Goal: Entertainment & Leisure: Consume media (video, audio)

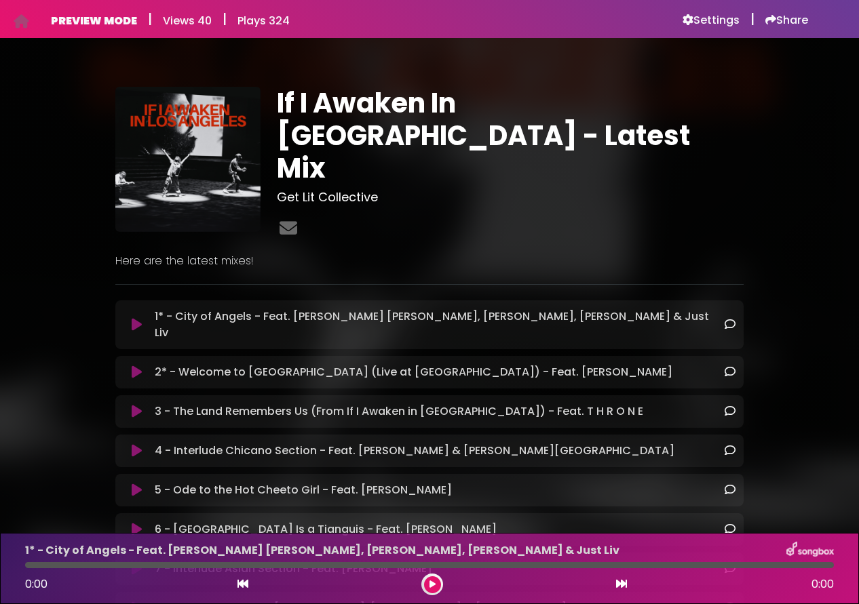
click at [140, 318] on icon at bounding box center [137, 325] width 10 height 14
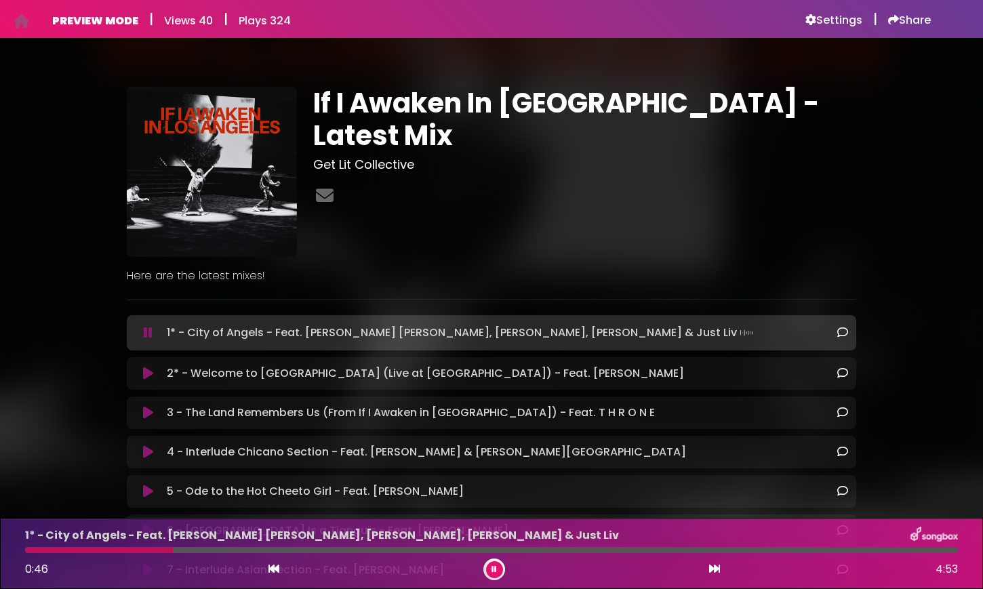
click at [155, 383] on div "2* - Welcome to Los Angeles (Live at The Ford) - Feat. Sekou Andrews Loading Tr…" at bounding box center [492, 373] width 730 height 33
click at [149, 372] on icon at bounding box center [148, 374] width 10 height 14
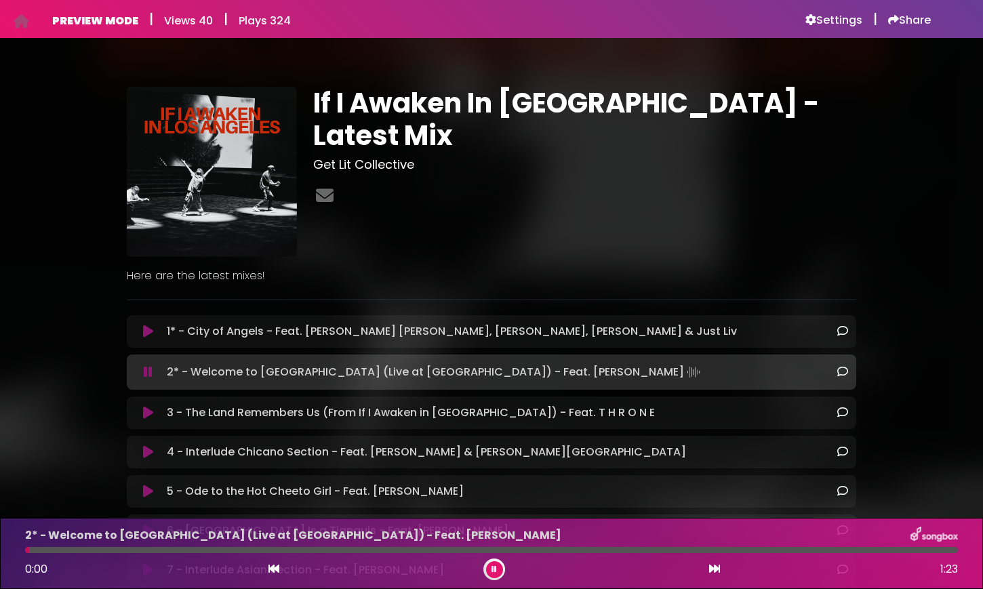
click at [148, 413] on icon at bounding box center [148, 413] width 10 height 14
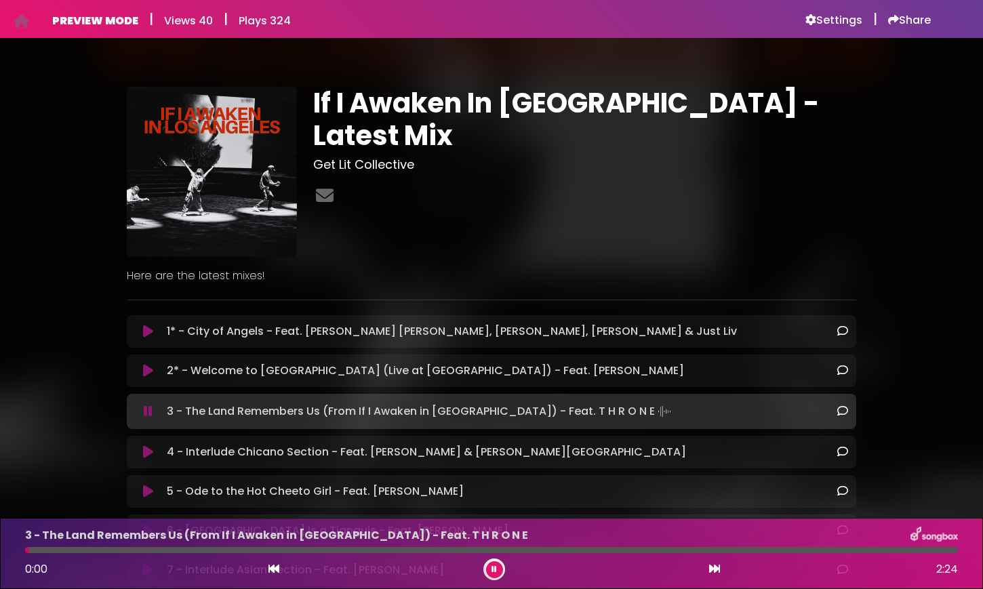
click at [146, 332] on icon at bounding box center [148, 332] width 10 height 14
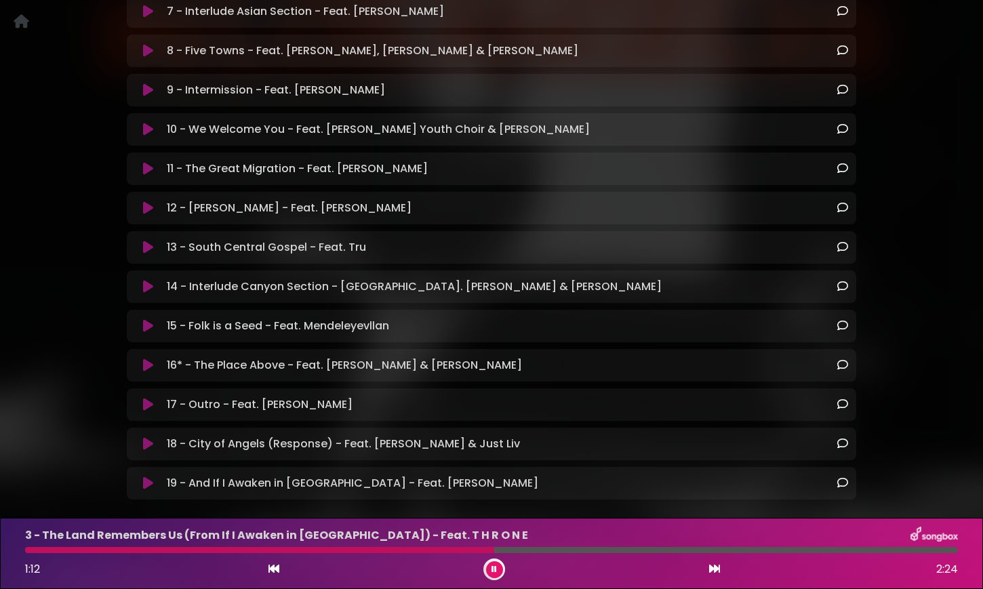
scroll to position [577, 0]
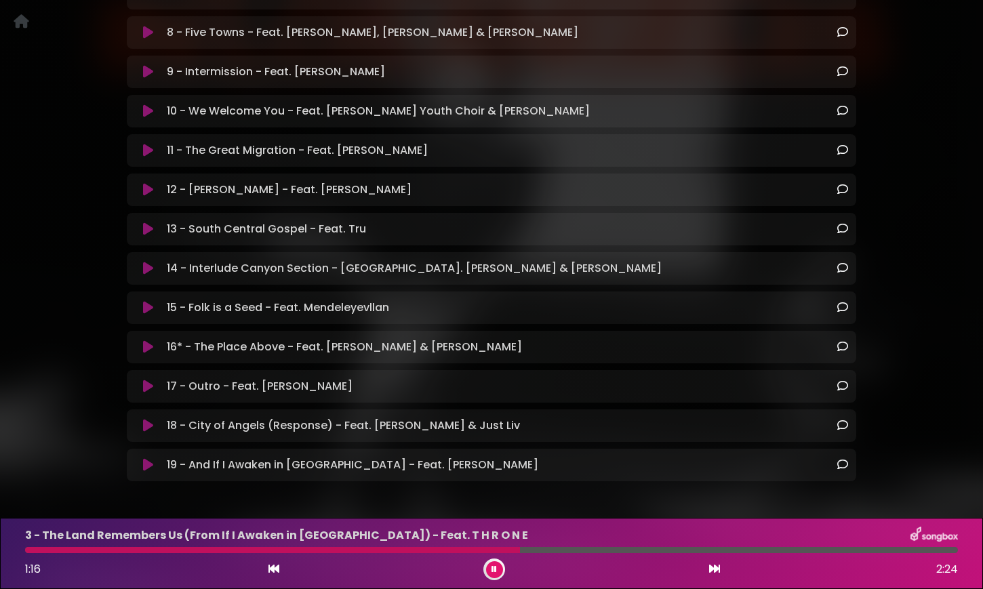
click at [147, 307] on icon at bounding box center [148, 308] width 10 height 14
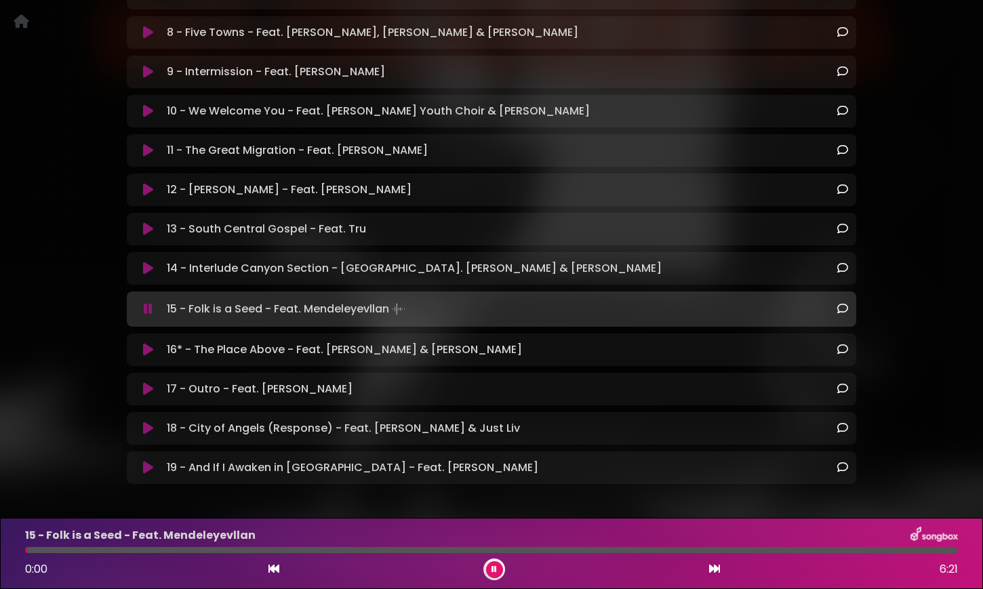
click at [149, 351] on icon at bounding box center [148, 350] width 10 height 14
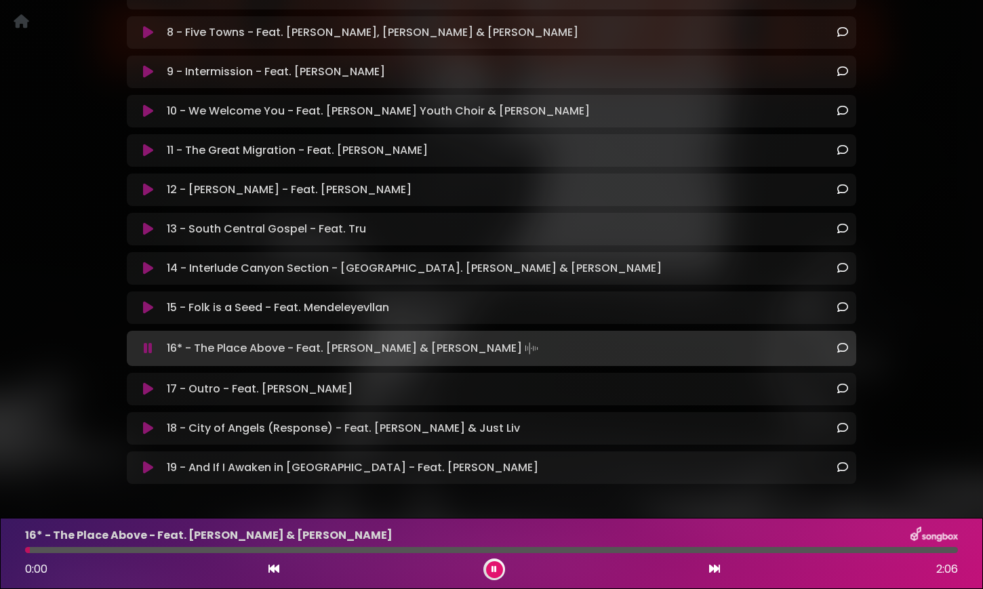
click at [147, 387] on icon at bounding box center [148, 390] width 10 height 14
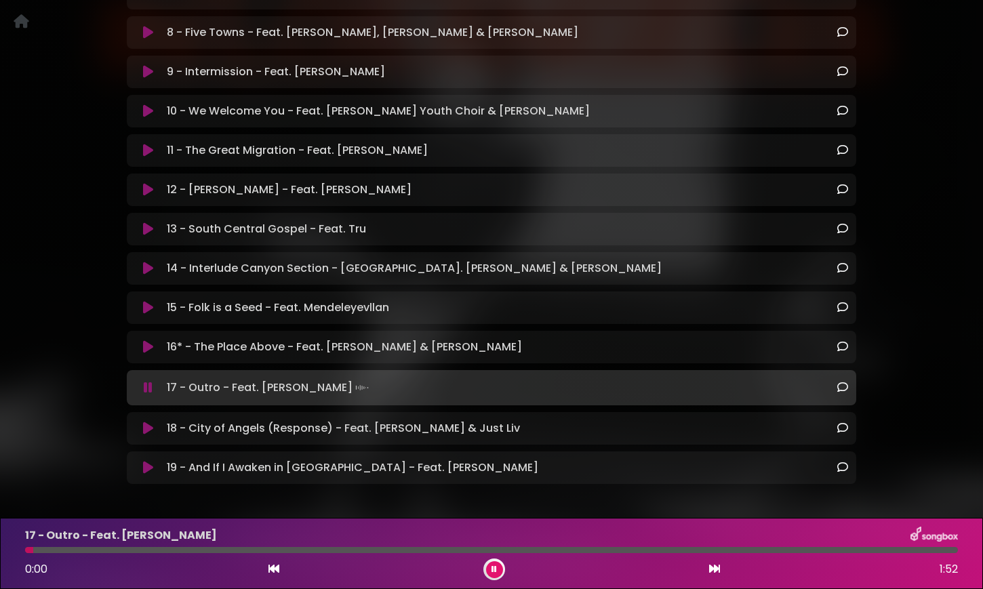
click at [149, 266] on icon at bounding box center [148, 269] width 10 height 14
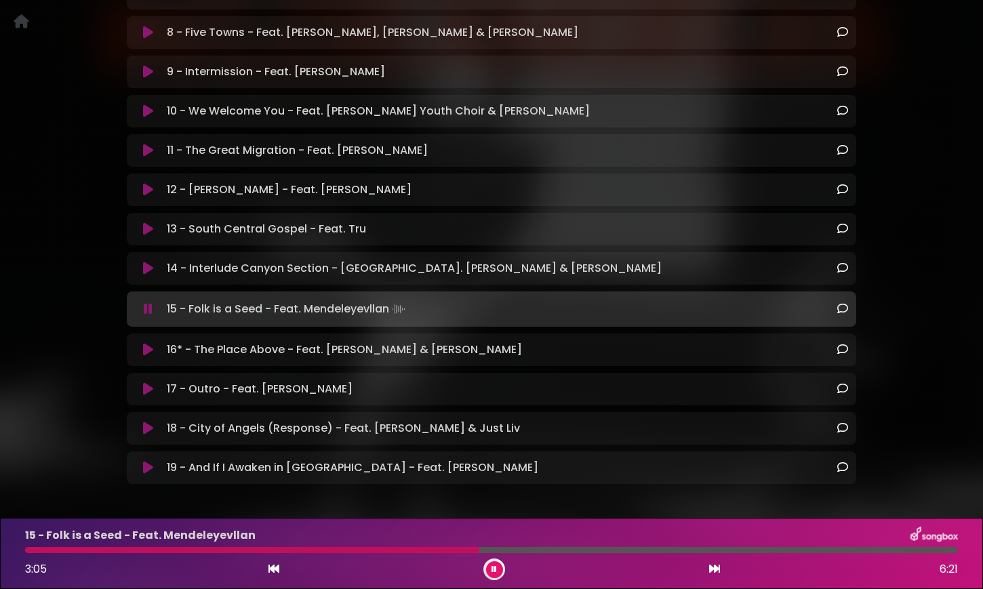
click at [858, 549] on div at bounding box center [491, 550] width 933 height 6
click at [817, 550] on div at bounding box center [460, 550] width 870 height 6
click at [782, 551] on div at bounding box center [423, 550] width 796 height 6
click at [752, 549] on div at bounding box center [406, 550] width 763 height 6
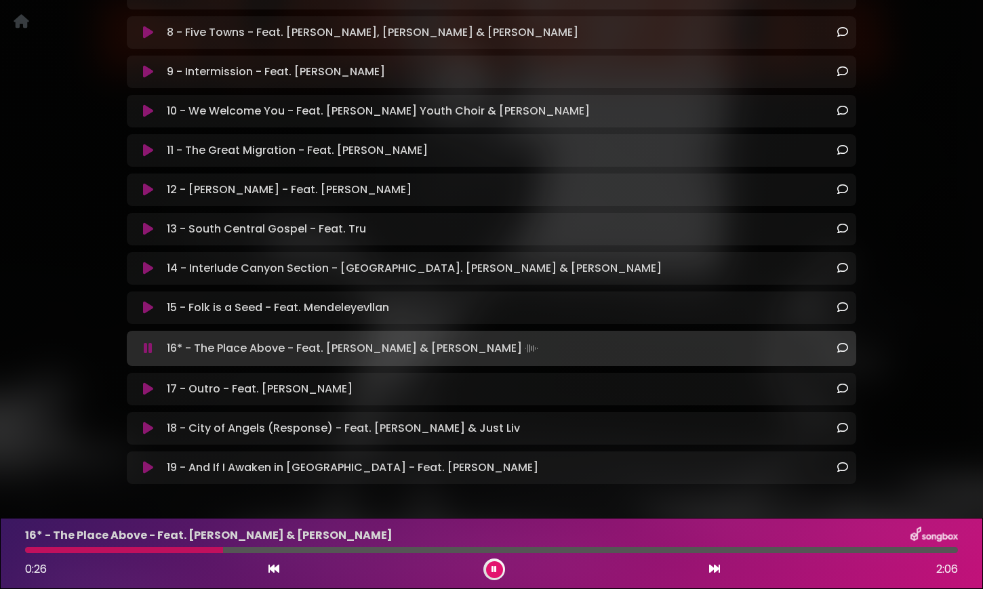
click at [153, 299] on div "15 - Folk is a Seed - Feat. Mendeleyevllan Loading Track..." at bounding box center [492, 308] width 730 height 33
click at [149, 307] on icon at bounding box center [148, 308] width 10 height 14
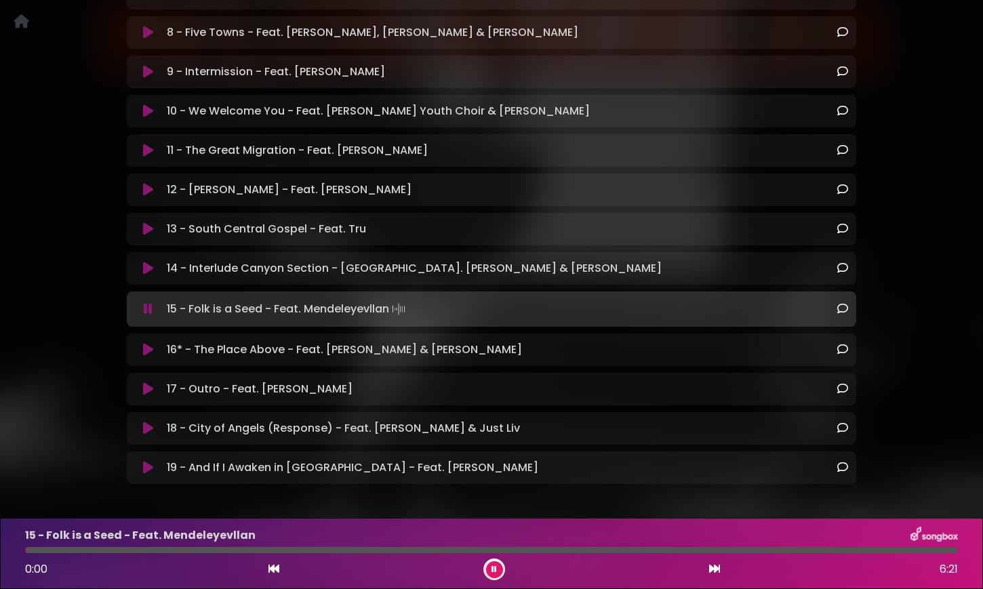
click at [692, 551] on div at bounding box center [491, 550] width 933 height 6
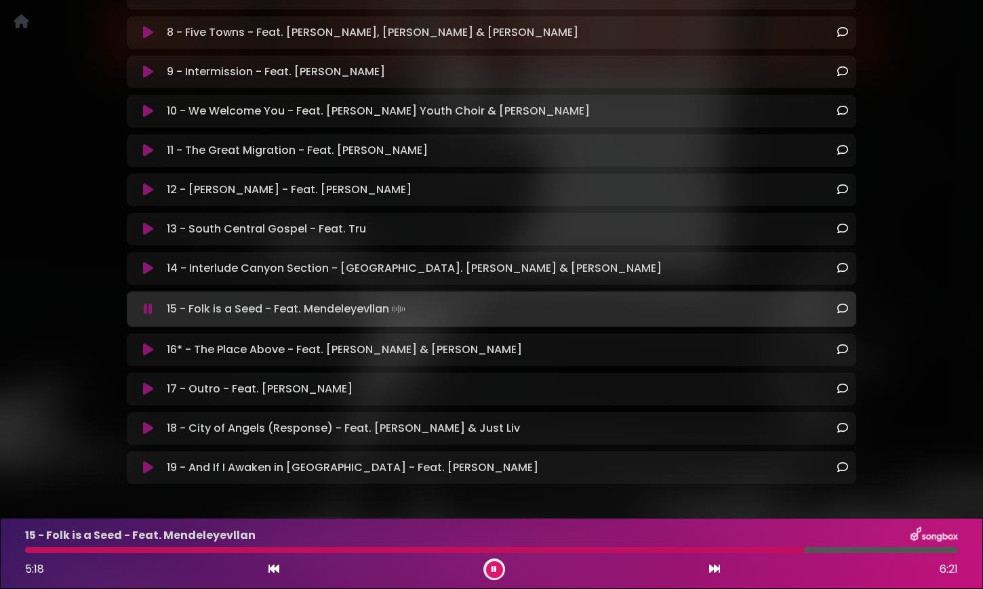
click at [805, 551] on div at bounding box center [491, 550] width 933 height 6
click at [858, 550] on div at bounding box center [491, 550] width 933 height 6
click at [858, 549] on div at bounding box center [491, 550] width 933 height 6
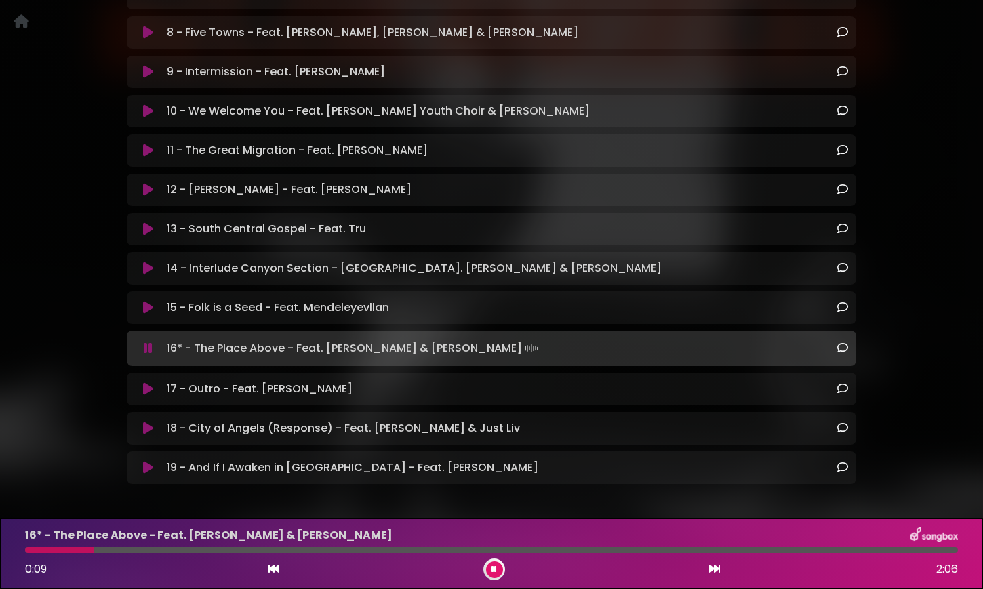
click at [393, 551] on div at bounding box center [491, 550] width 933 height 6
click at [151, 548] on div at bounding box center [246, 550] width 443 height 6
click at [206, 553] on div at bounding box center [491, 550] width 933 height 6
click at [244, 555] on div "16* - The Place Above - Feat. Samantha Rios & Mendeleyevllan 0:26 2:06" at bounding box center [492, 554] width 950 height 54
click at [266, 551] on div at bounding box center [491, 550] width 933 height 6
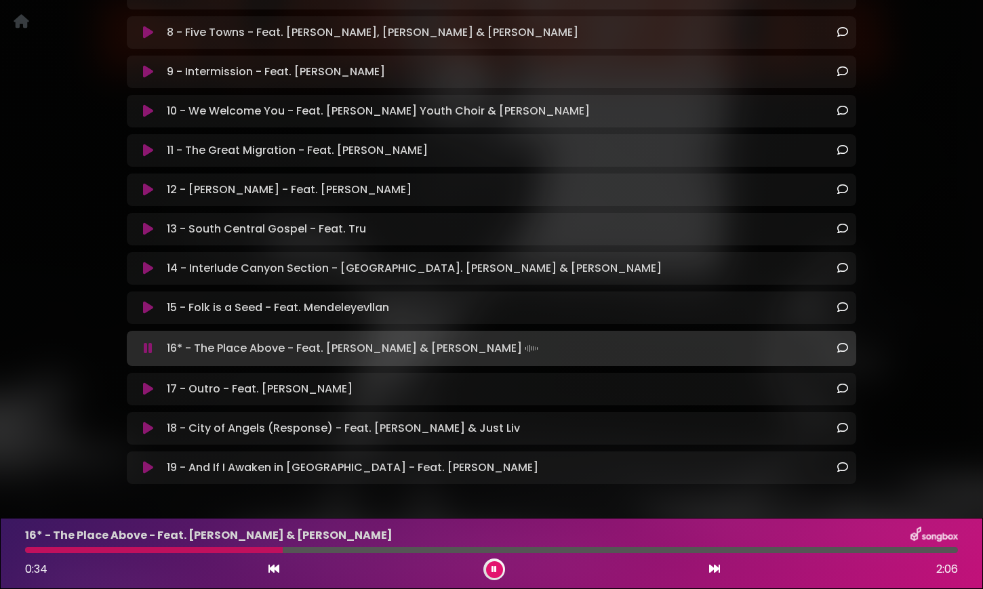
click at [316, 549] on div at bounding box center [491, 550] width 933 height 6
click at [359, 550] on div at bounding box center [491, 550] width 933 height 6
click at [305, 557] on div "16* - The Place Above - Feat. Samantha Rios & Mendeleyevllan 0:46 2:06" at bounding box center [492, 554] width 950 height 54
click at [307, 551] on div at bounding box center [198, 550] width 347 height 6
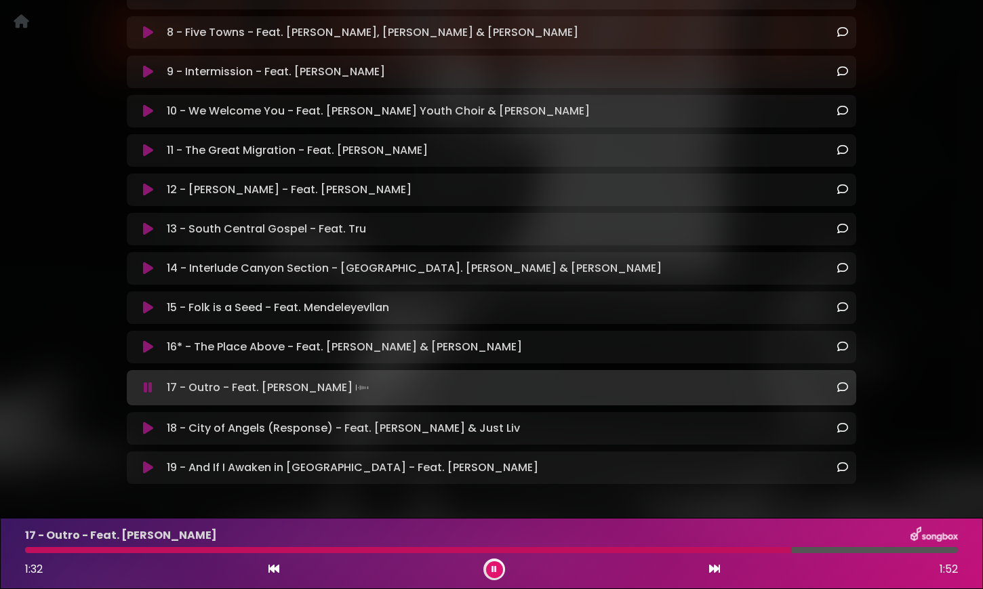
click at [147, 309] on icon at bounding box center [148, 308] width 10 height 14
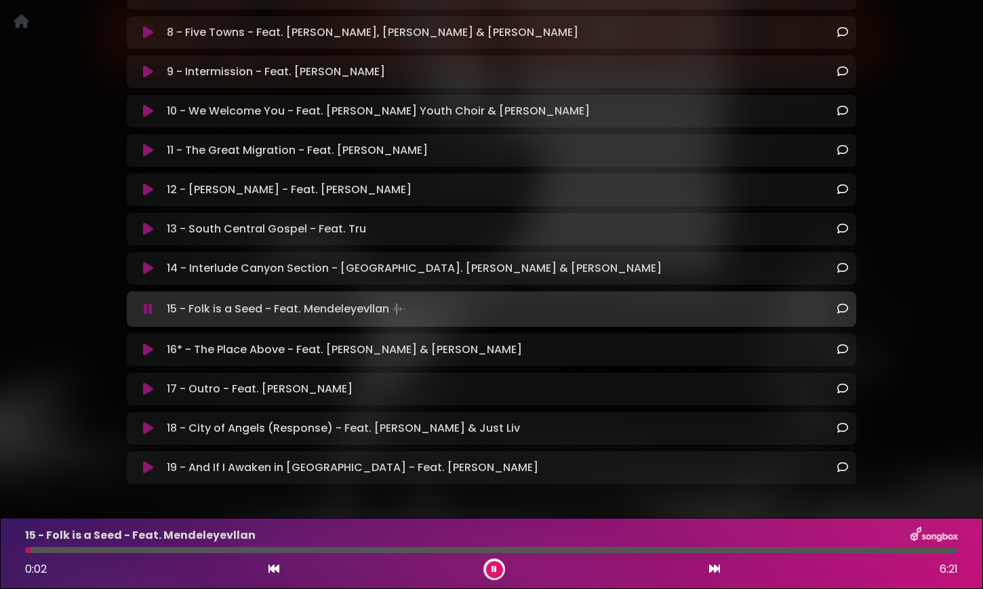
click at [640, 553] on div "15 - Folk is a Seed - Feat. Mendeleyevllan 0:02 6:21" at bounding box center [492, 554] width 950 height 54
click at [645, 551] on div at bounding box center [491, 550] width 933 height 6
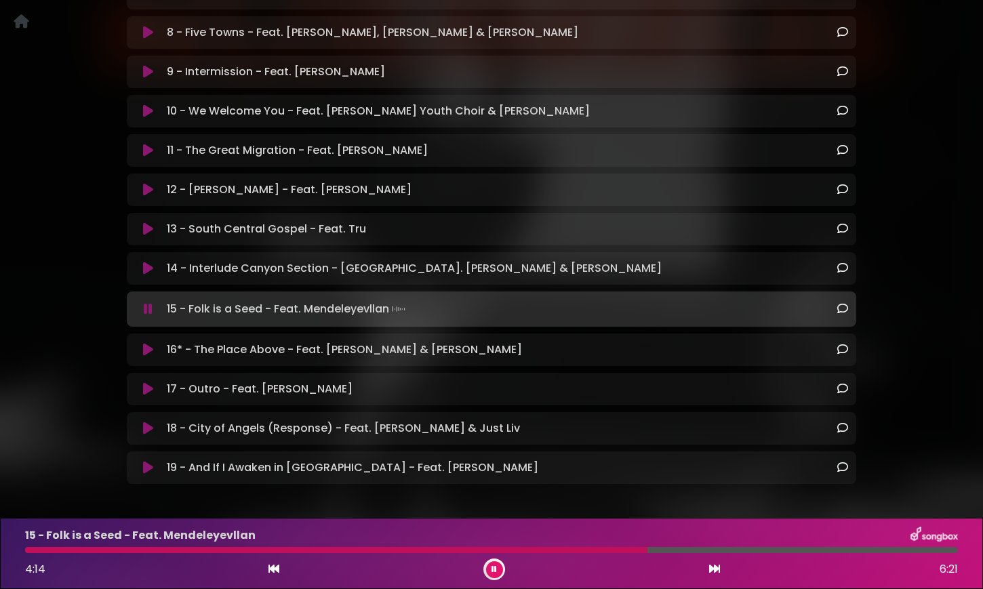
click at [785, 548] on div at bounding box center [491, 550] width 933 height 6
click at [840, 549] on div at bounding box center [491, 550] width 933 height 6
click at [858, 551] on div at bounding box center [491, 550] width 933 height 6
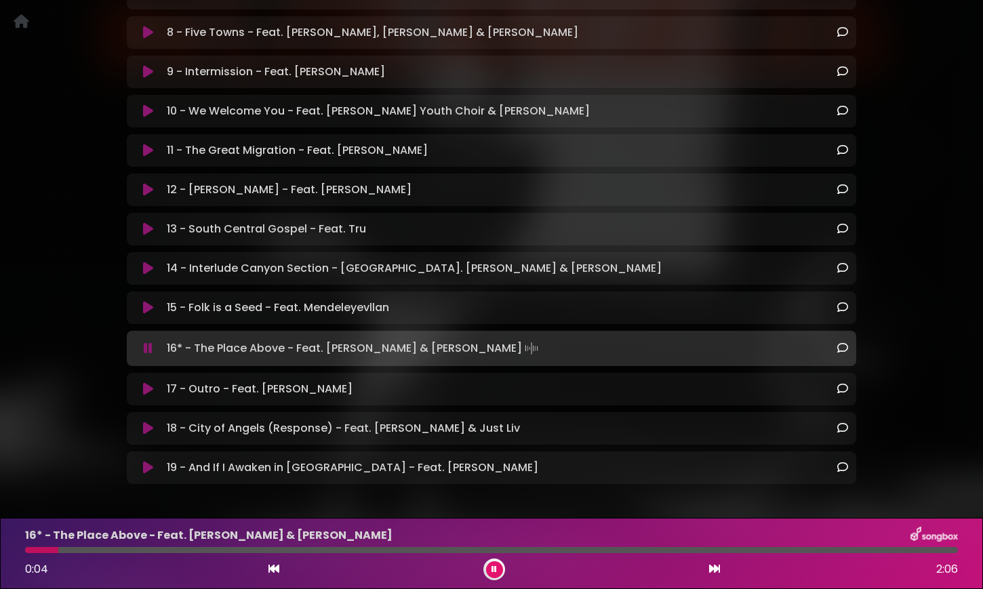
click at [528, 551] on div at bounding box center [491, 550] width 933 height 6
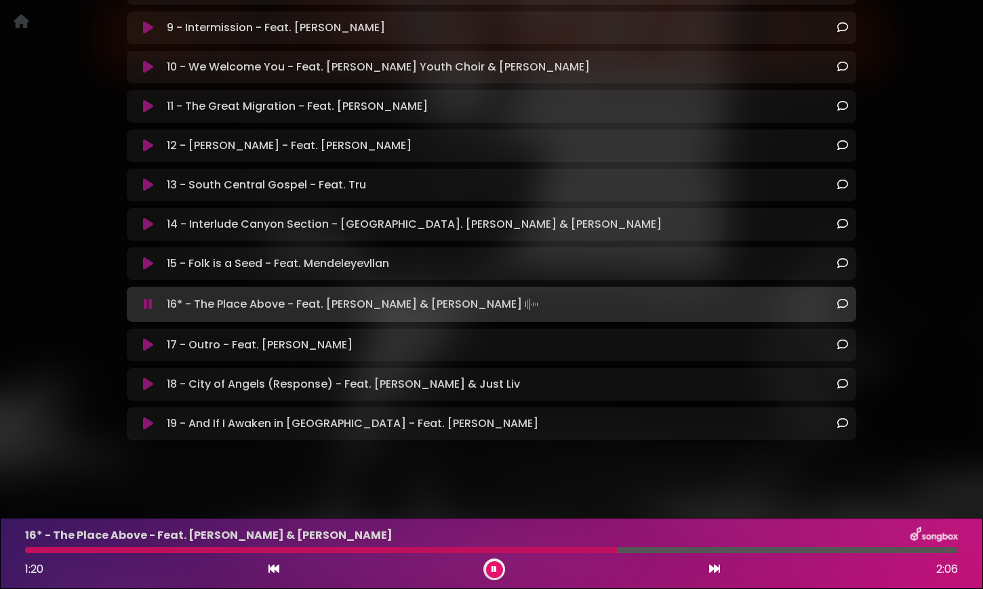
scroll to position [627, 0]
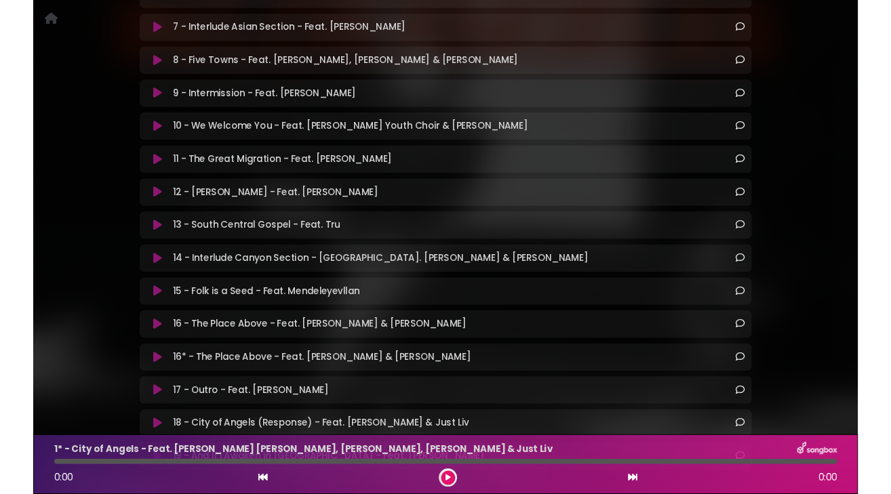
scroll to position [603, 0]
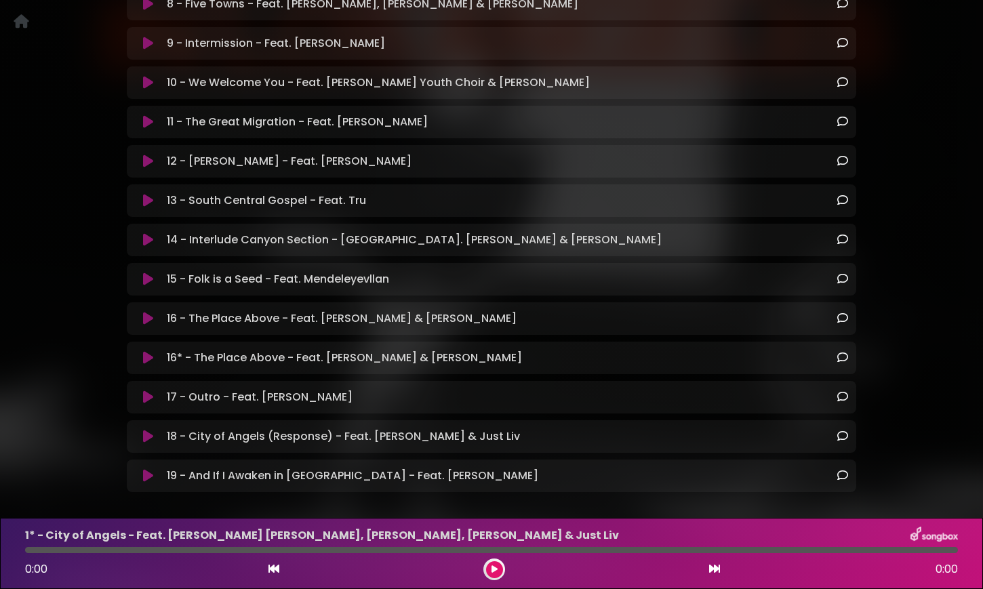
click at [147, 319] on icon at bounding box center [148, 319] width 10 height 14
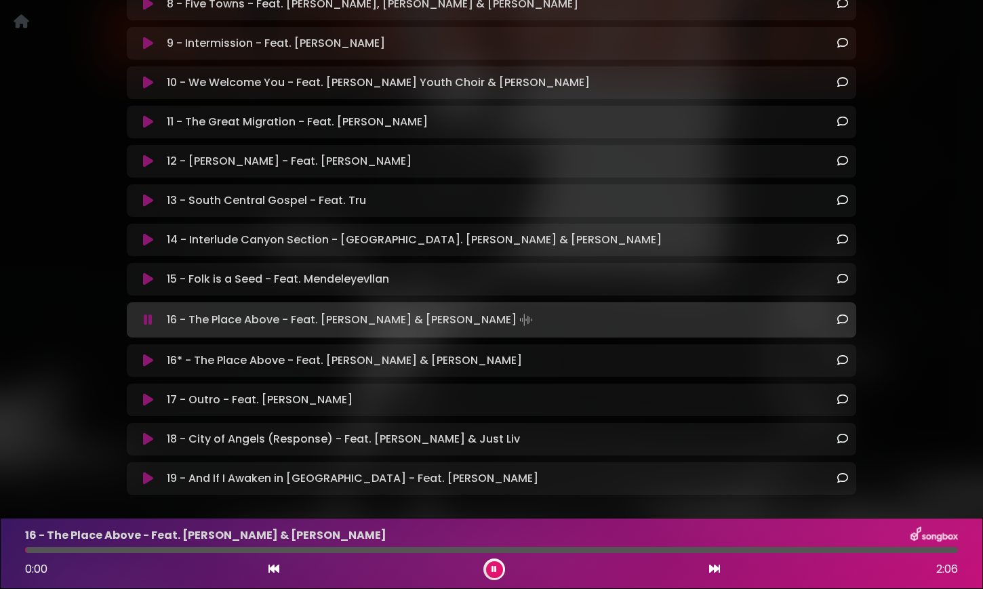
click at [448, 551] on div at bounding box center [491, 550] width 933 height 6
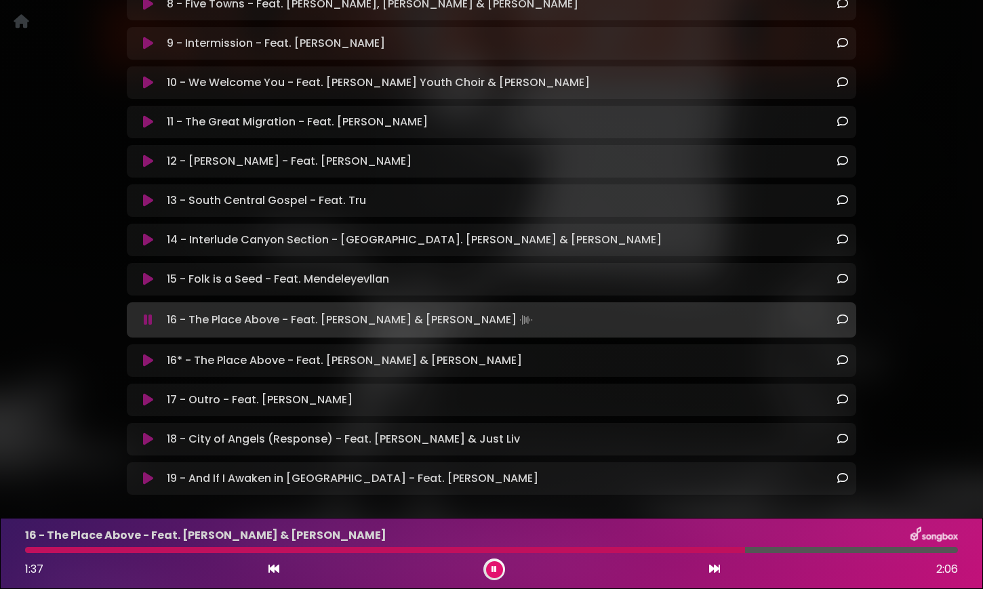
click at [492, 568] on icon at bounding box center [494, 570] width 5 height 8
